Goal: Task Accomplishment & Management: Manage account settings

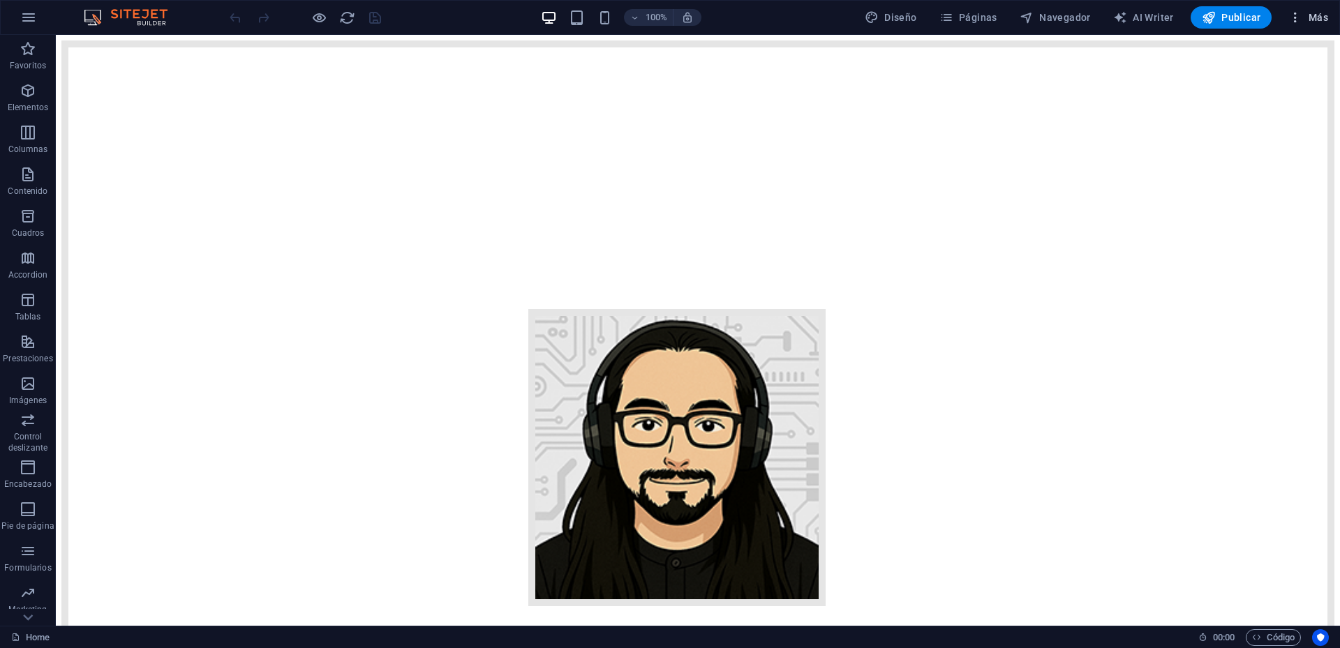
click at [1298, 20] on icon "button" at bounding box center [1296, 17] width 14 height 14
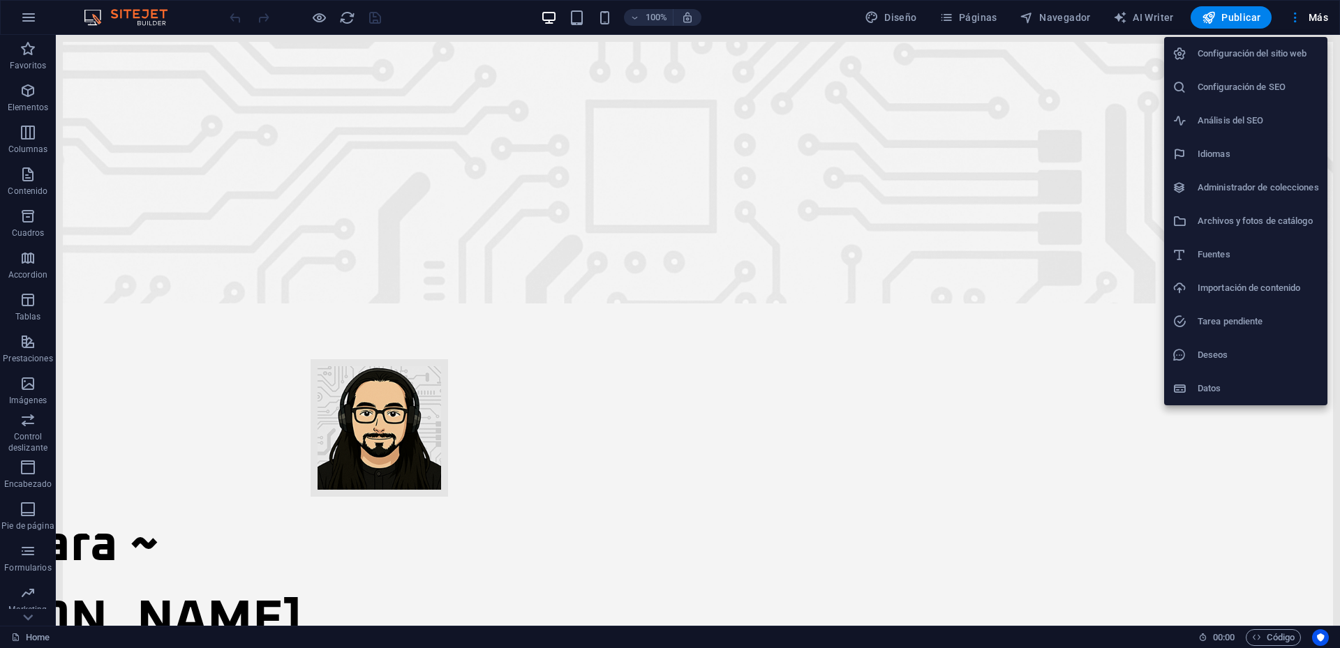
click at [1266, 50] on h6 "Configuración del sitio web" at bounding box center [1258, 53] width 121 height 17
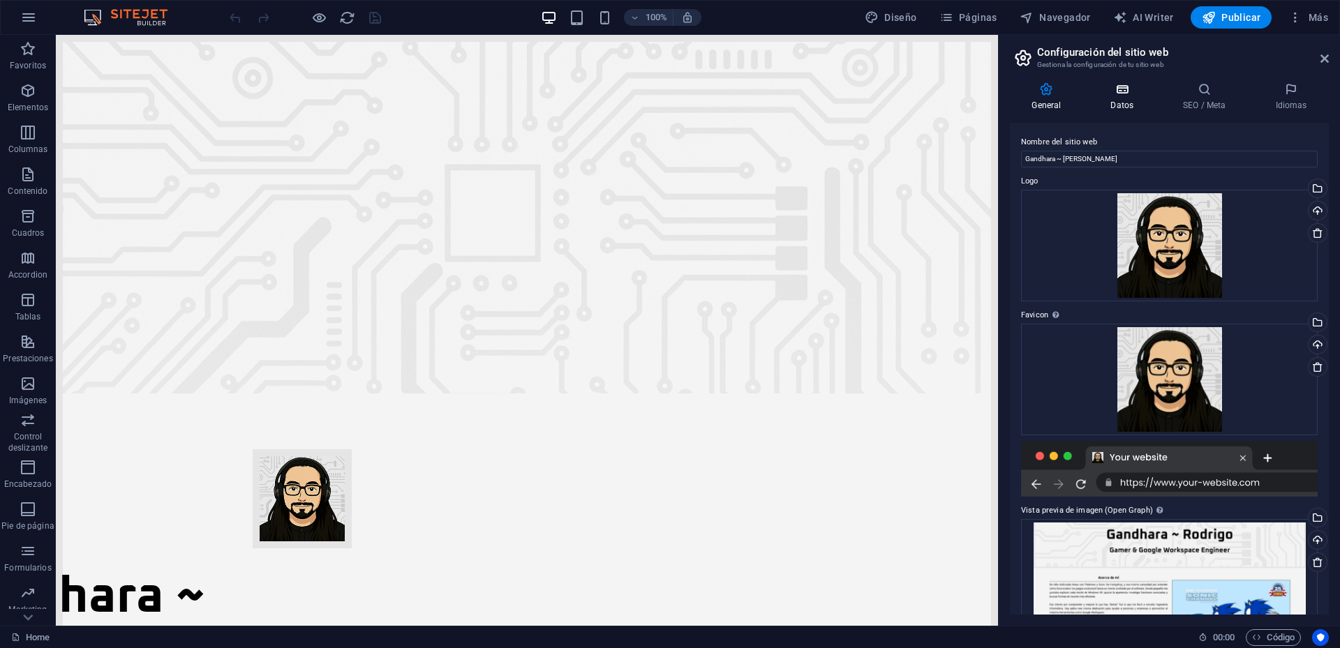
click at [1115, 100] on h4 "Datos" at bounding box center [1125, 96] width 73 height 29
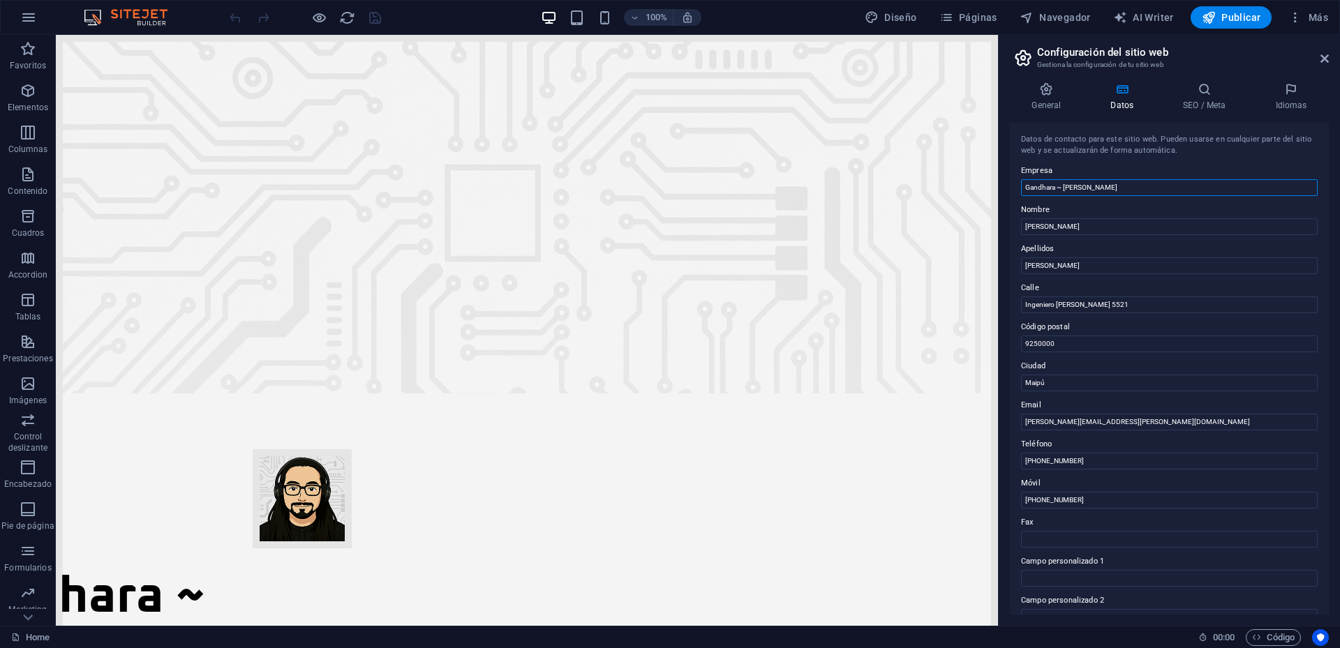
drag, startPoint x: 1159, startPoint y: 223, endPoint x: 971, endPoint y: 181, distance: 192.4
click at [1085, 181] on input "Gandhara ~ [PERSON_NAME]" at bounding box center [1169, 187] width 297 height 17
type input "[DOMAIN_NAME]"
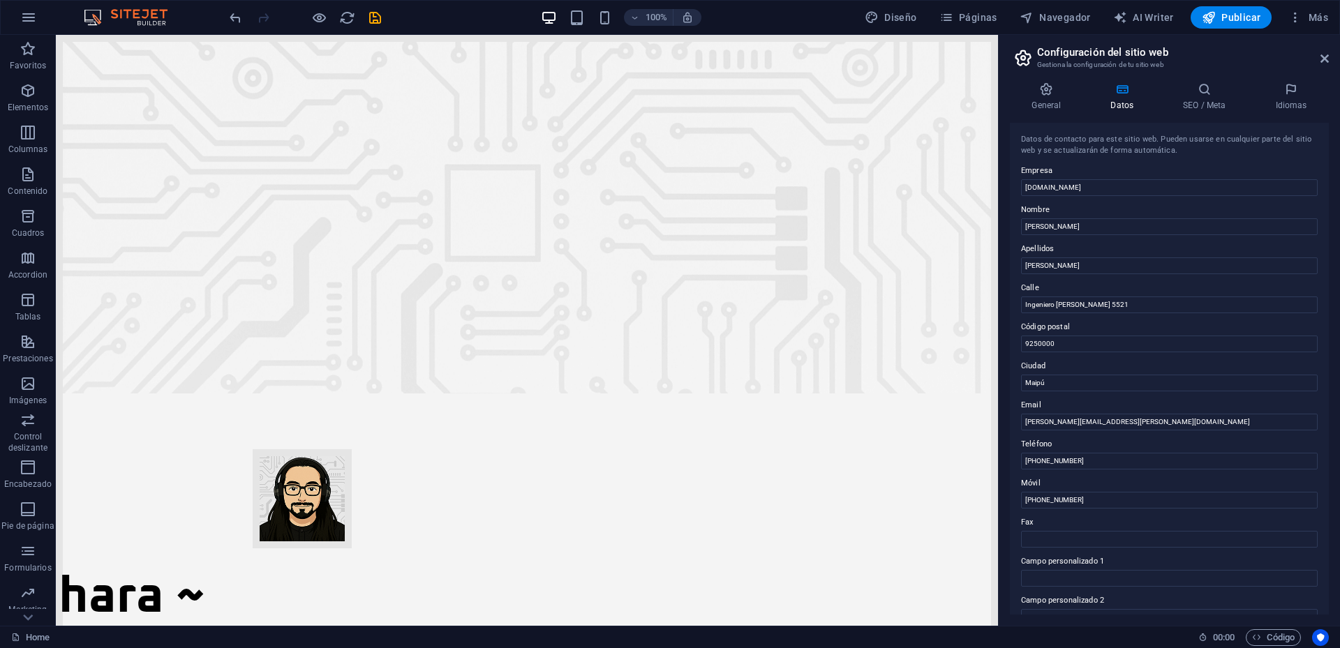
click at [1123, 167] on label "Empresa" at bounding box center [1169, 171] width 297 height 17
click at [1123, 179] on input "[DOMAIN_NAME]" at bounding box center [1169, 187] width 297 height 17
click at [1194, 103] on h4 "SEO / Meta" at bounding box center [1208, 96] width 92 height 29
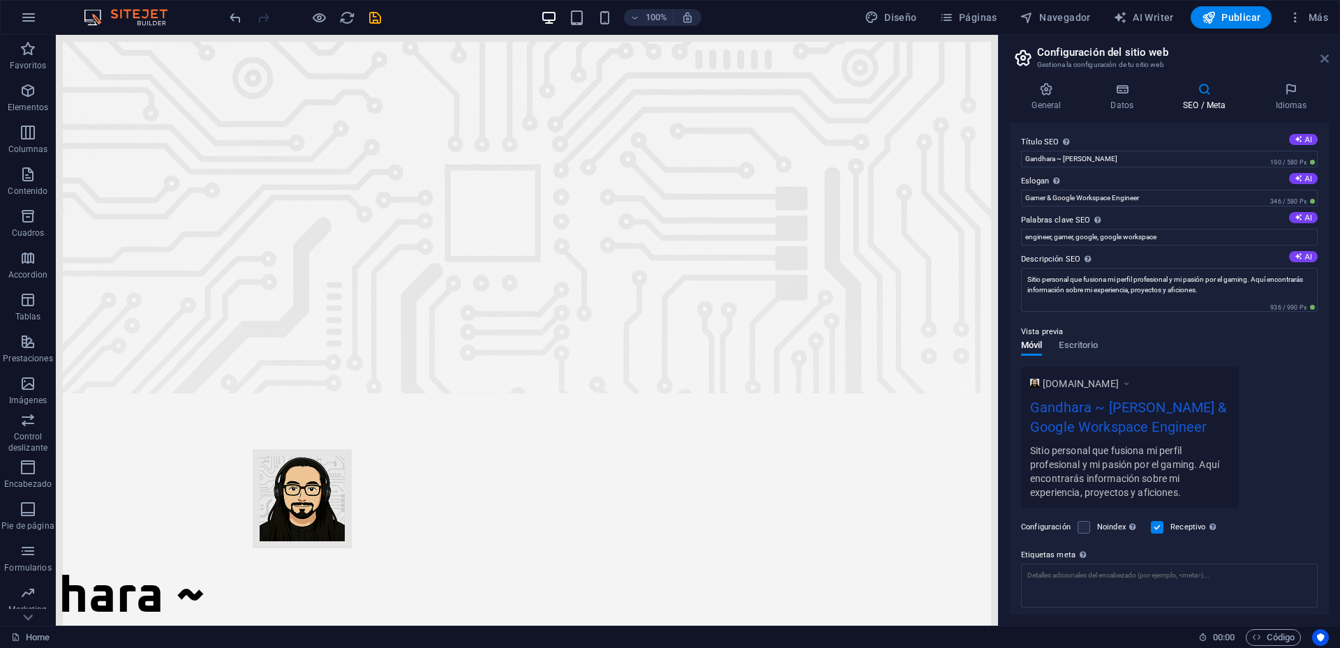
click at [1326, 54] on icon at bounding box center [1325, 58] width 8 height 11
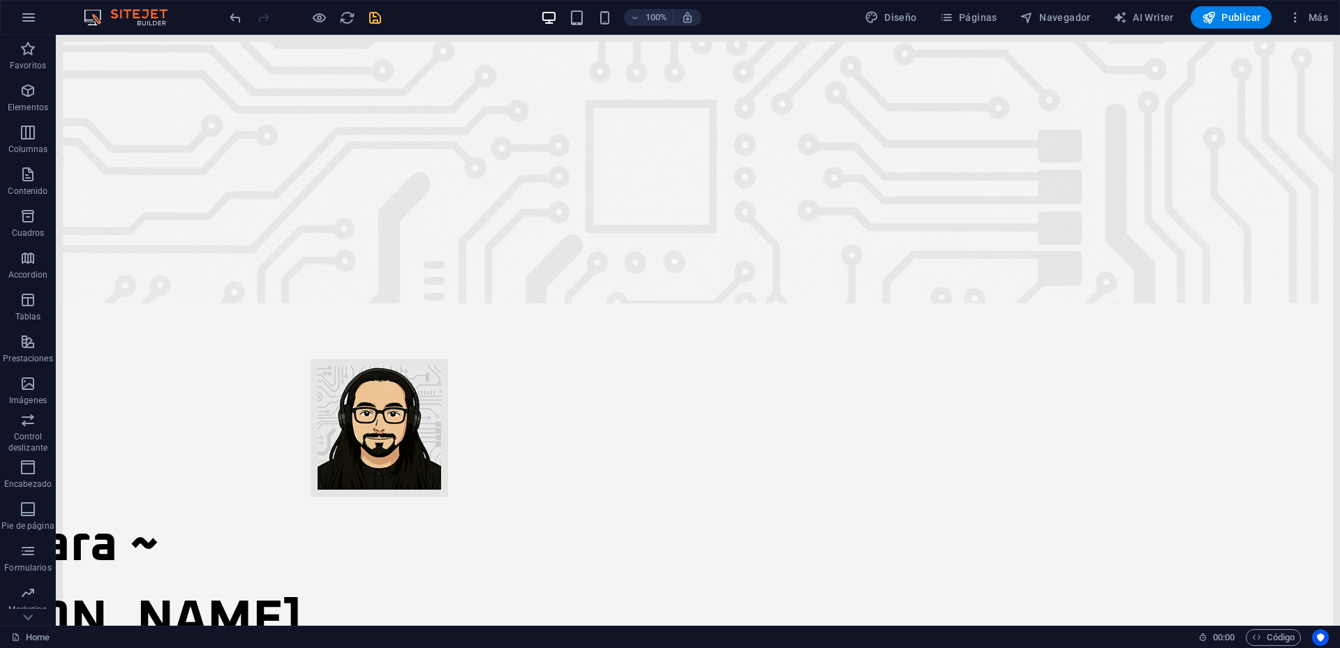
click at [374, 16] on icon "save" at bounding box center [375, 18] width 16 height 16
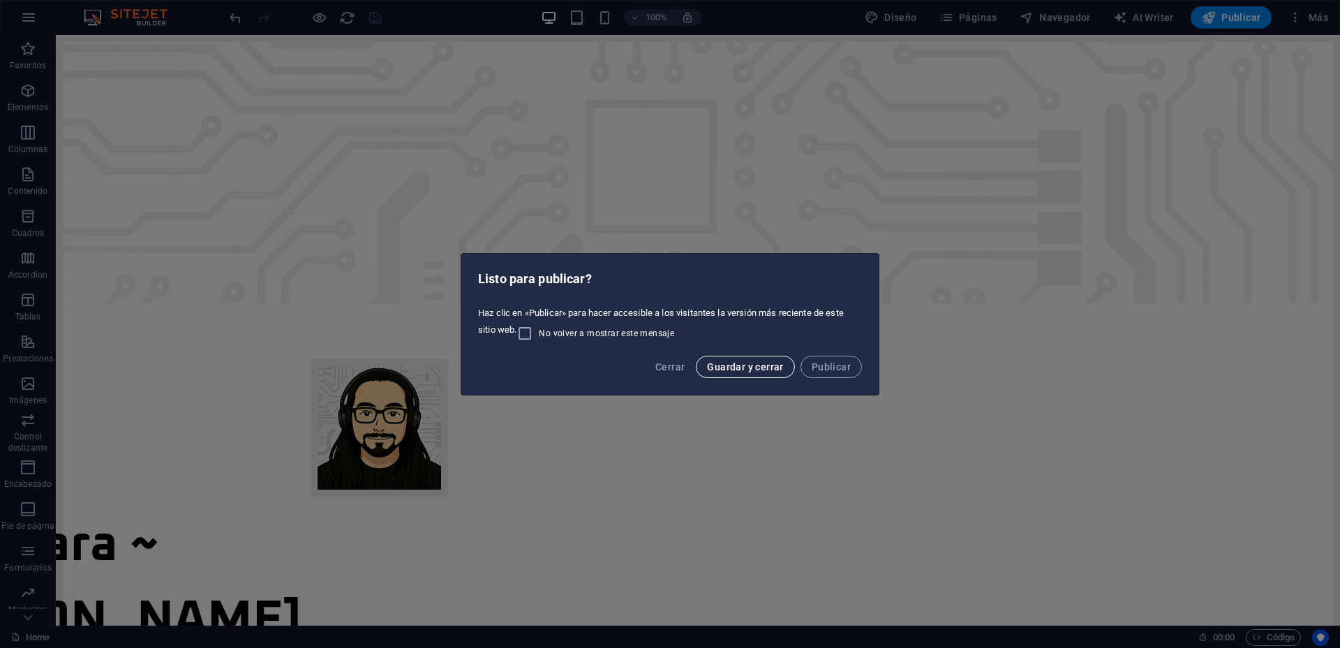
click at [743, 364] on span "Guardar y cerrar" at bounding box center [745, 367] width 76 height 11
